Goal: Transaction & Acquisition: Purchase product/service

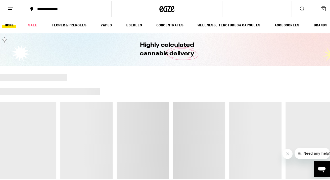
click at [104, 76] on div at bounding box center [200, 76] width 267 height 7
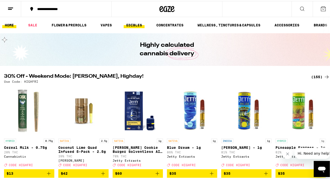
click at [137, 23] on link "EDIBLES" at bounding box center [134, 24] width 21 height 6
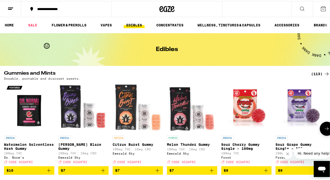
click at [264, 171] on icon "Add to bag" at bounding box center [266, 169] width 6 height 6
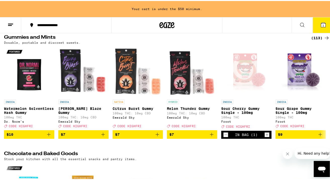
scroll to position [61, 0]
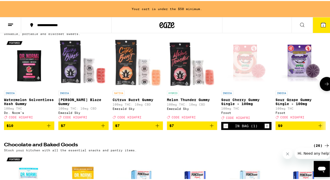
click at [268, 127] on icon "Increment" at bounding box center [267, 125] width 5 height 6
click at [320, 127] on icon "Add to bag" at bounding box center [320, 125] width 6 height 6
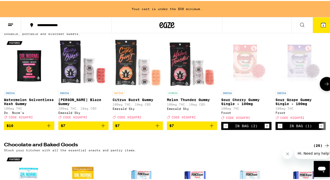
click at [320, 127] on icon "Increment" at bounding box center [321, 125] width 5 height 6
click at [324, 81] on button at bounding box center [327, 83] width 14 height 14
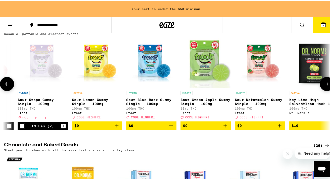
scroll to position [0, 267]
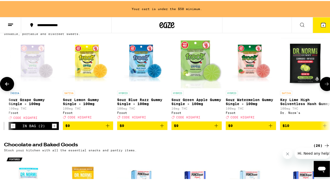
click at [107, 127] on icon "Add to bag" at bounding box center [108, 125] width 6 height 6
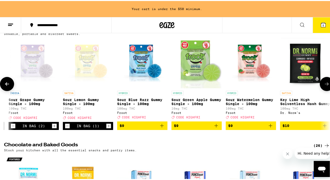
click at [107, 127] on icon "Increment" at bounding box center [108, 125] width 5 height 6
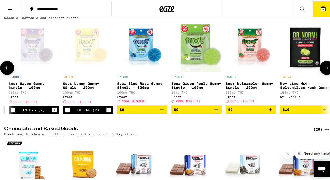
scroll to position [45, 0]
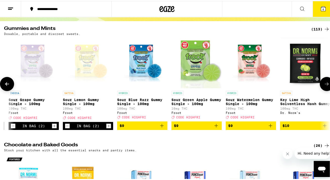
click at [215, 126] on icon "Add to bag" at bounding box center [216, 125] width 6 height 6
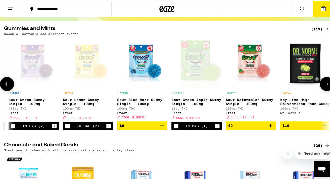
click at [215, 126] on icon "Increment" at bounding box center [217, 125] width 5 height 6
click at [162, 127] on icon "Add to bag" at bounding box center [162, 125] width 6 height 6
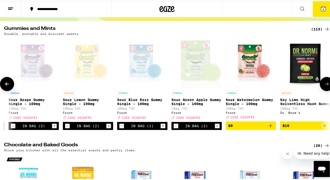
click at [162, 127] on icon "Increment" at bounding box center [163, 125] width 5 height 6
click at [54, 127] on icon "Increment" at bounding box center [54, 125] width 5 height 6
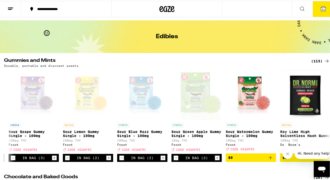
scroll to position [0, 0]
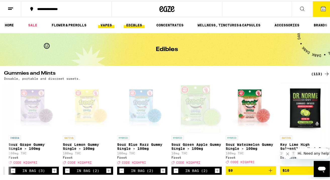
click at [106, 21] on link "VAPES" at bounding box center [106, 24] width 16 height 6
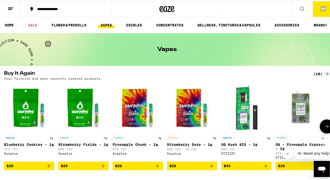
click at [49, 166] on icon "Add to bag" at bounding box center [49, 165] width 6 height 6
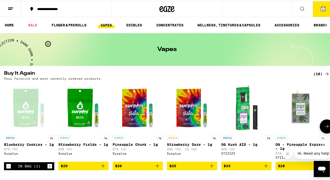
click at [104, 167] on icon "Add to bag" at bounding box center [103, 165] width 6 height 6
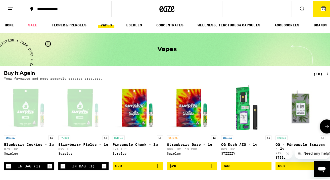
click at [157, 167] on icon "Add to bag" at bounding box center [157, 165] width 6 height 6
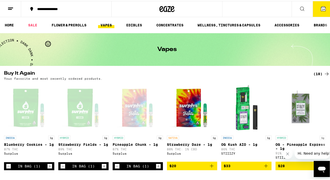
click at [319, 4] on button "14" at bounding box center [323, 8] width 21 height 16
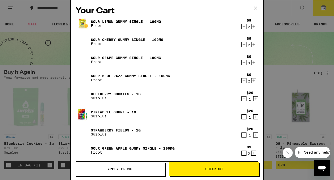
click at [210, 167] on span "Checkout" at bounding box center [214, 169] width 18 height 4
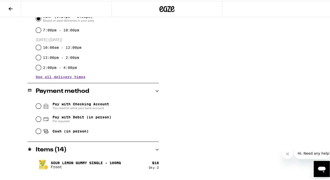
scroll to position [152, 0]
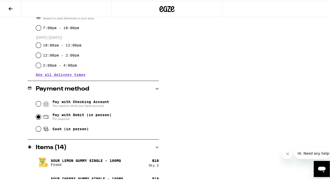
click at [37, 116] on input "Pay with Debit (in person) Pin required" at bounding box center [38, 115] width 5 height 5
radio input "true"
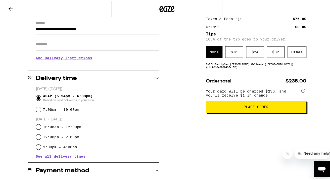
scroll to position [62, 0]
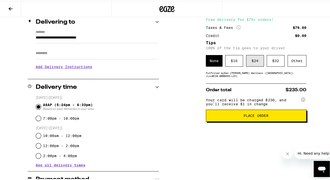
click at [250, 60] on div "$ 24" at bounding box center [255, 60] width 18 height 12
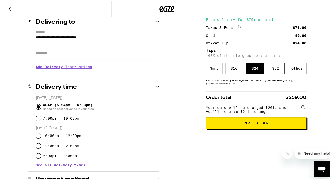
click at [244, 120] on button "Place Order" at bounding box center [256, 122] width 101 height 12
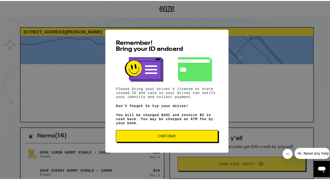
click at [174, 136] on span "Continue" at bounding box center [167, 135] width 94 height 4
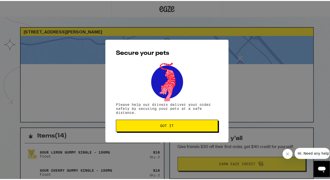
click at [164, 123] on span "Got it" at bounding box center [167, 125] width 14 height 4
